Goal: Book appointment/travel/reservation

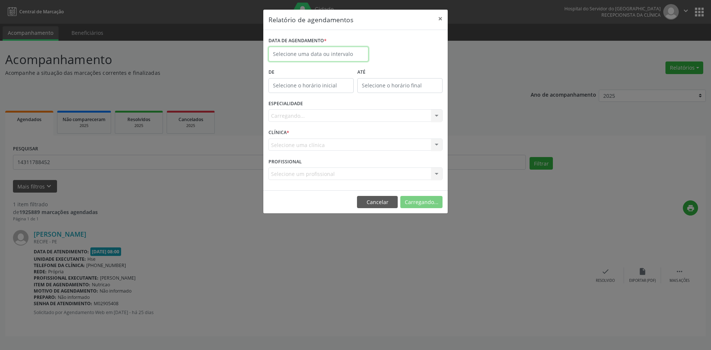
click at [319, 52] on input "text" at bounding box center [319, 54] width 100 height 15
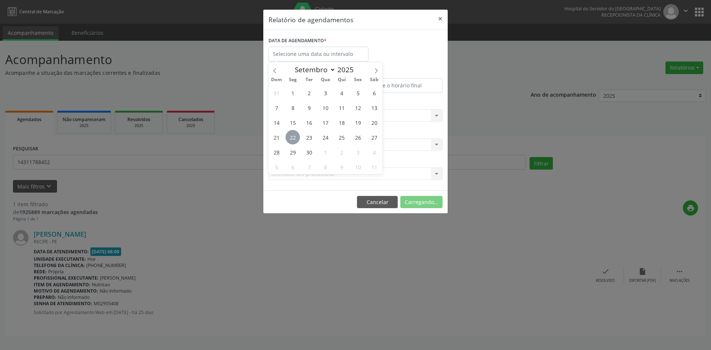
click at [292, 136] on span "22" at bounding box center [293, 137] width 14 height 14
type input "[DATE]"
drag, startPoint x: 292, startPoint y: 136, endPoint x: 303, endPoint y: 153, distance: 19.6
click at [303, 153] on div "31 1 2 3 4 5 6 7 8 9 10 11 12 13 14 15 16 17 18 19 20 21 22 23 24 25 26 27 28 2…" at bounding box center [326, 129] width 114 height 89
click at [308, 150] on span "30" at bounding box center [309, 152] width 14 height 14
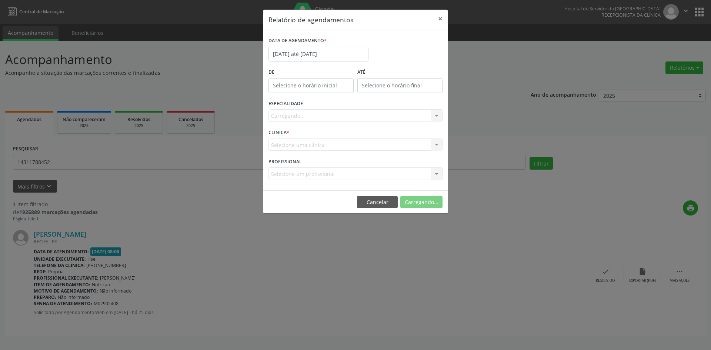
click at [308, 150] on div "Selecione uma clínica Hse Nenhum resultado encontrado para: " " Não há nenhuma …" at bounding box center [356, 145] width 174 height 13
click at [301, 82] on input "12:00" at bounding box center [311, 85] width 85 height 15
click at [321, 105] on span at bounding box center [321, 105] width 5 height 7
type input "11:00"
type input "11"
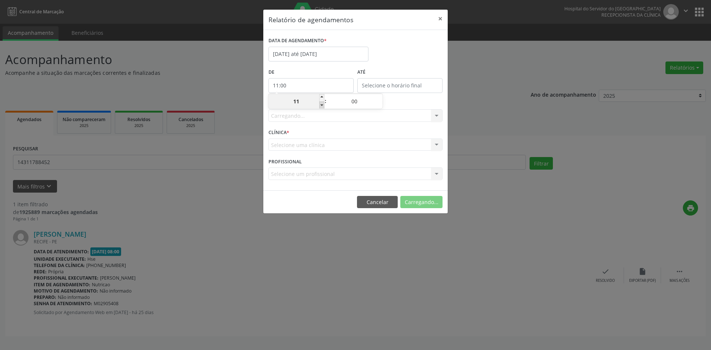
click at [321, 105] on span at bounding box center [321, 105] width 5 height 7
type input "10:00"
type input "10"
click at [322, 105] on span at bounding box center [321, 105] width 5 height 7
type input "09:00"
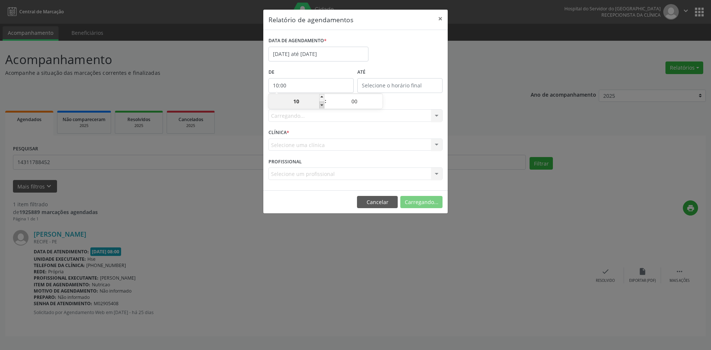
type input "09"
click at [322, 105] on span at bounding box center [321, 105] width 5 height 7
type input "08:00"
type input "08"
click at [322, 105] on span at bounding box center [321, 105] width 5 height 7
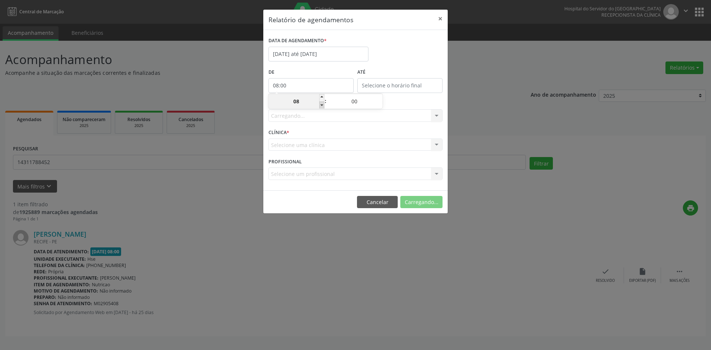
type input "07:00"
type input "07"
click at [389, 80] on input "12:00" at bounding box center [400, 85] width 85 height 15
click at [411, 97] on span at bounding box center [410, 97] width 5 height 7
type input "13:00"
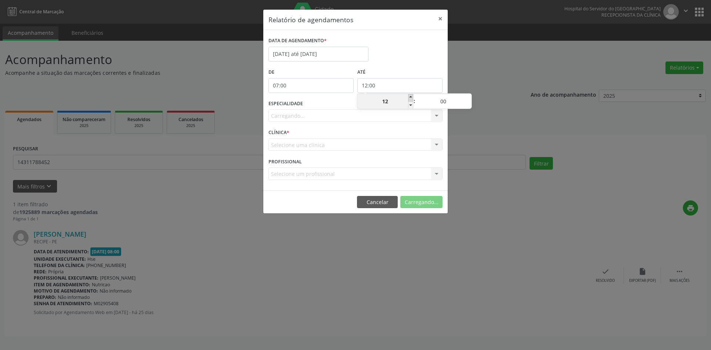
type input "13"
click at [411, 97] on span at bounding box center [410, 97] width 5 height 7
type input "14:00"
type input "14"
click at [411, 96] on span at bounding box center [410, 97] width 5 height 7
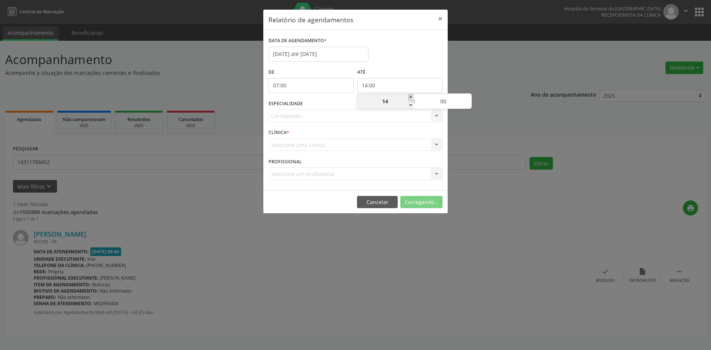
type input "15:00"
type input "15"
click at [411, 96] on span at bounding box center [410, 97] width 5 height 7
type input "16:00"
type input "16"
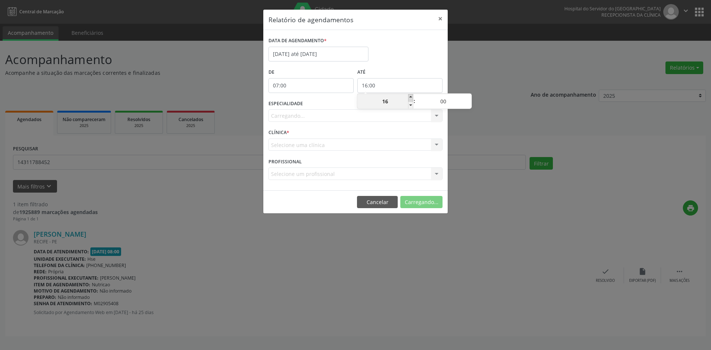
click at [411, 96] on span at bounding box center [410, 97] width 5 height 7
type input "17:00"
type input "17"
click at [411, 96] on span at bounding box center [410, 97] width 5 height 7
type input "18:00"
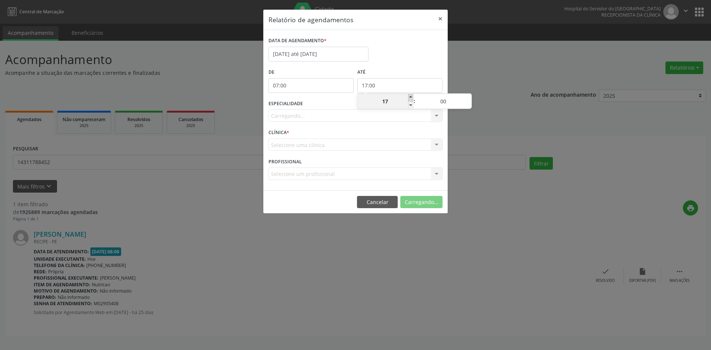
type input "18"
click at [411, 96] on span at bounding box center [410, 97] width 5 height 7
type input "19:00"
type input "19"
click at [304, 117] on div "Carregando... Todas as especialidades Alergologia Angiologia Arritmologia Cardi…" at bounding box center [356, 115] width 174 height 13
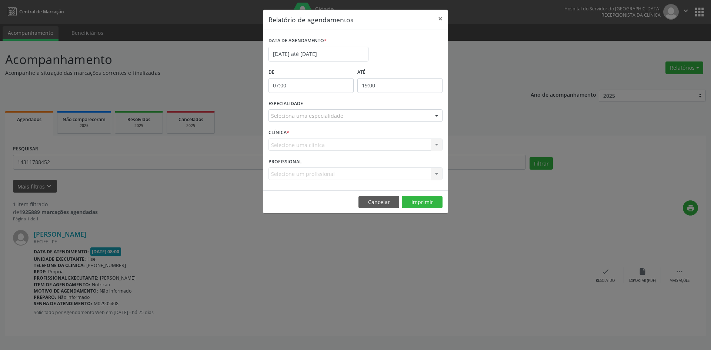
click at [434, 115] on div at bounding box center [436, 116] width 11 height 13
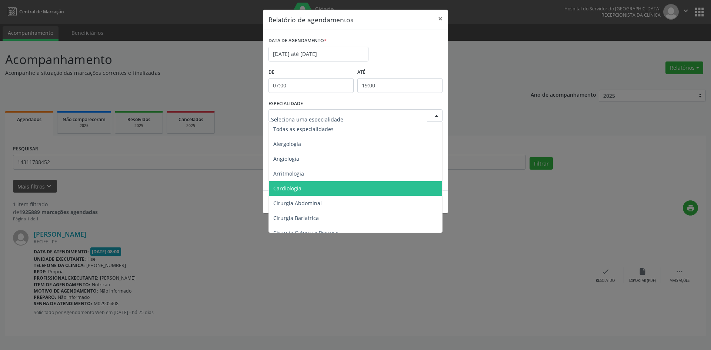
click at [294, 183] on span "Cardiologia" at bounding box center [356, 188] width 175 height 15
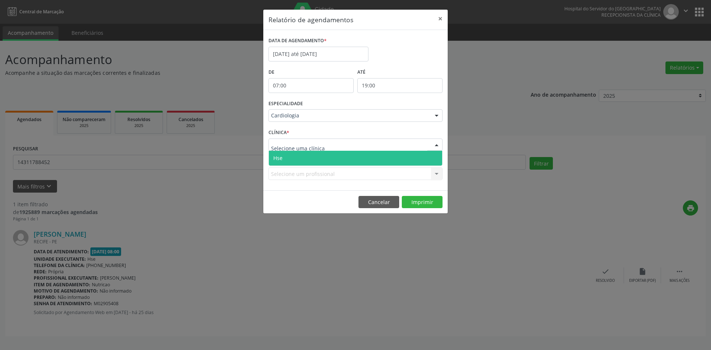
click at [280, 157] on span "Hse" at bounding box center [277, 158] width 9 height 7
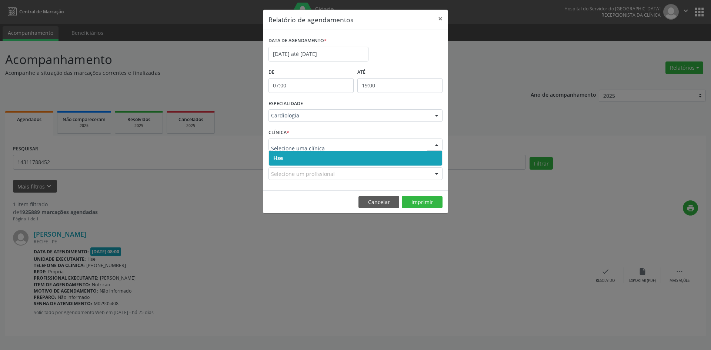
click at [281, 157] on span "Hse" at bounding box center [278, 158] width 10 height 7
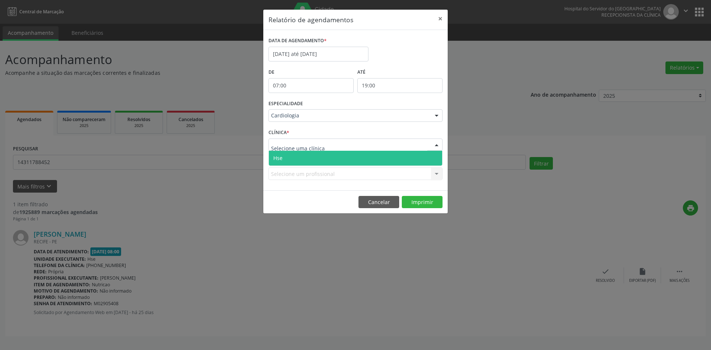
click at [282, 159] on span "Hse" at bounding box center [277, 158] width 9 height 7
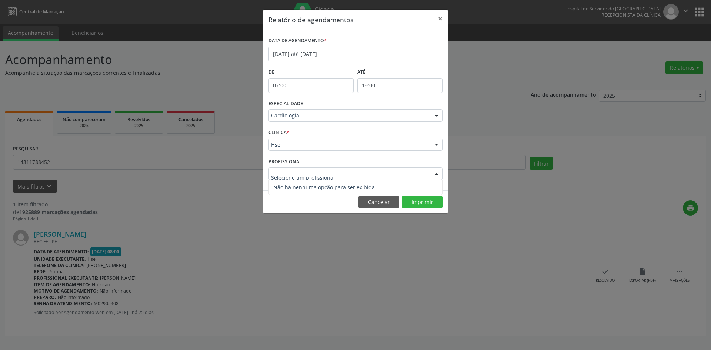
click at [289, 186] on span "Não há nenhuma opção para ser exibida." at bounding box center [355, 187] width 173 height 15
click at [288, 173] on input "text" at bounding box center [349, 177] width 156 height 15
click at [440, 20] on button "×" at bounding box center [440, 19] width 15 height 18
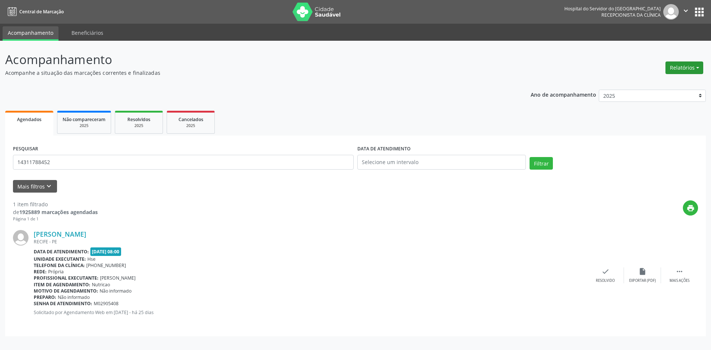
click at [681, 70] on button "Relatórios" at bounding box center [685, 68] width 38 height 13
